Goal: Task Accomplishment & Management: Manage account settings

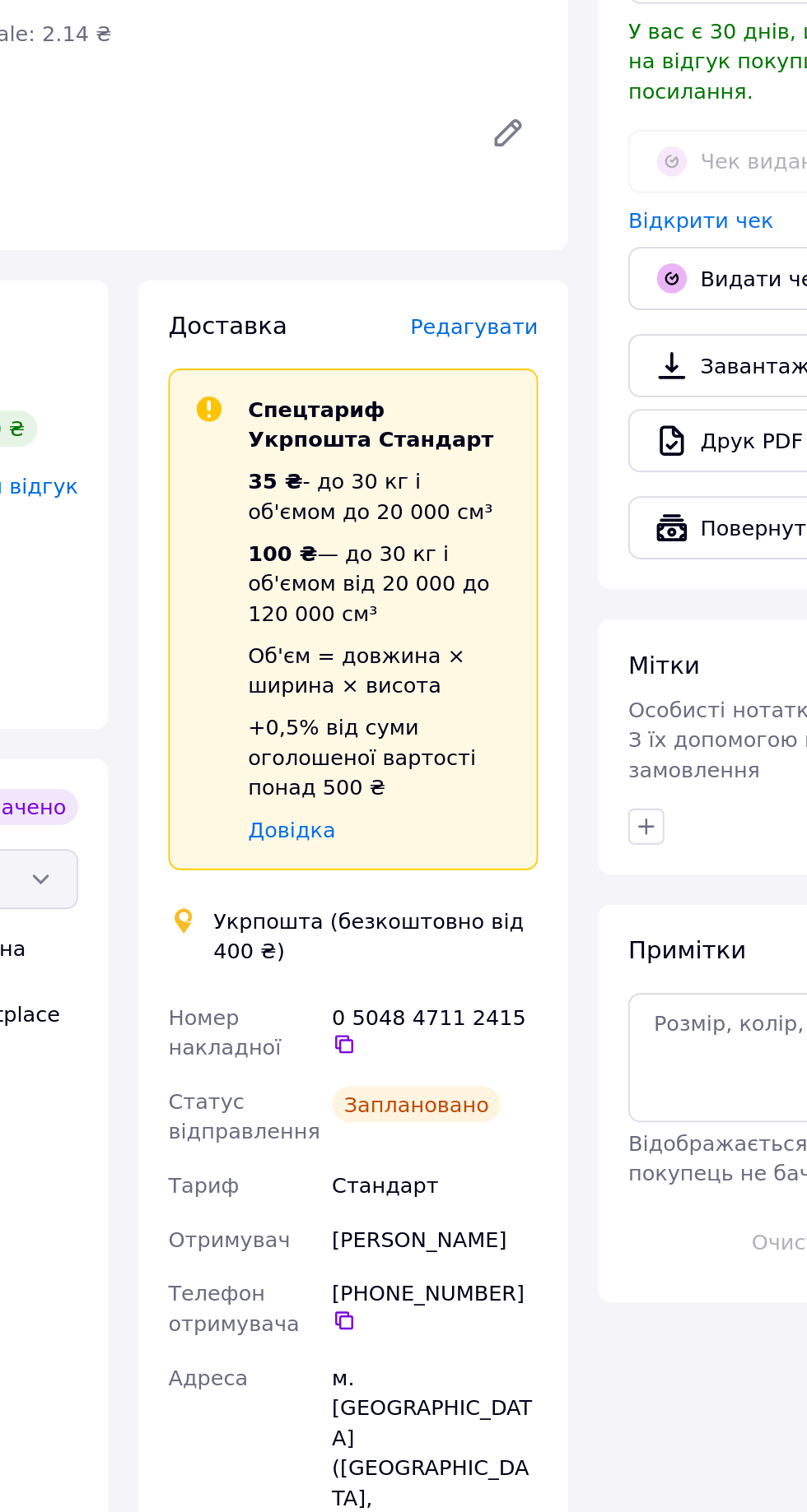
scroll to position [140, 0]
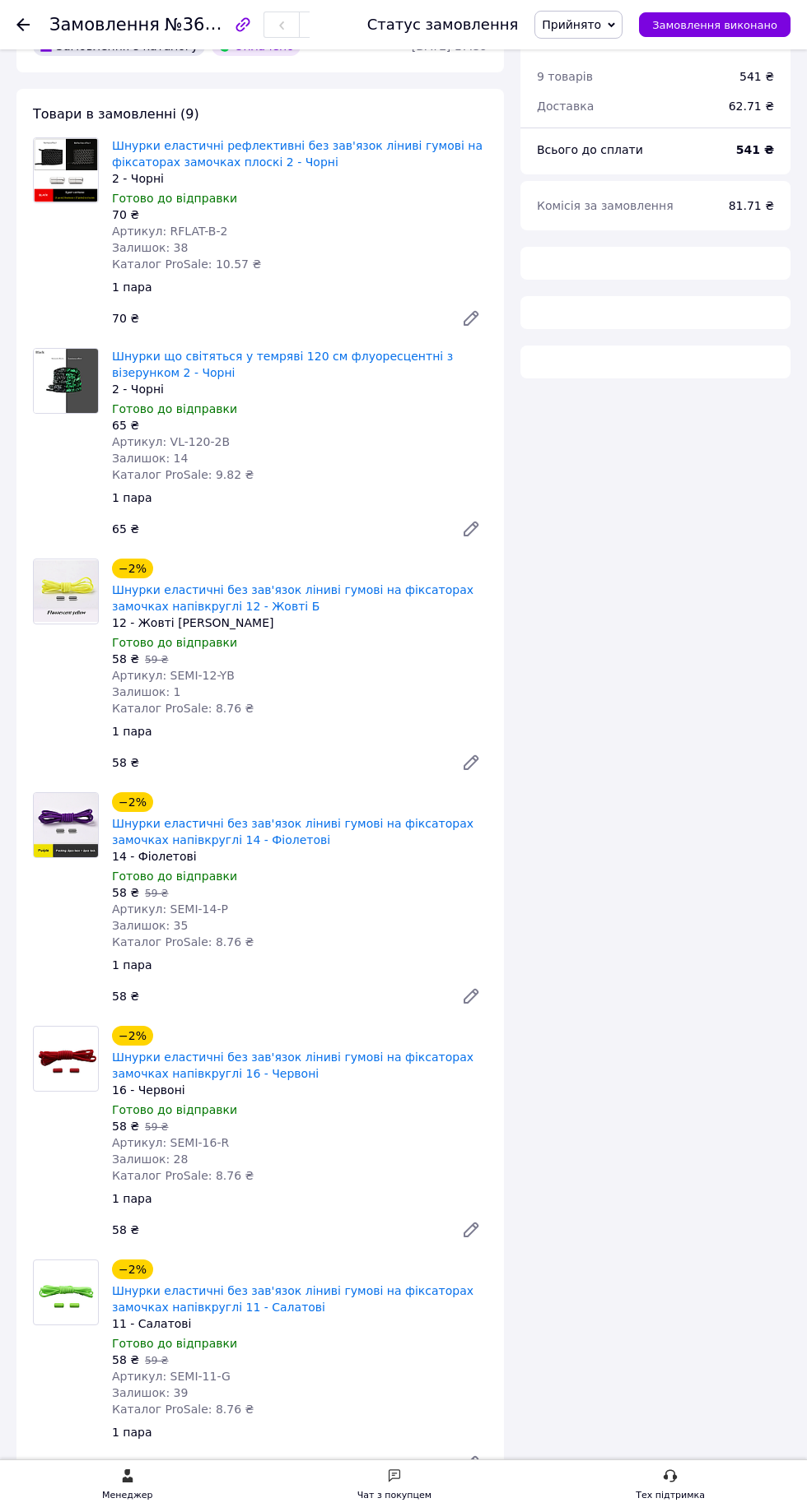
scroll to position [96, 0]
